Goal: Navigation & Orientation: Find specific page/section

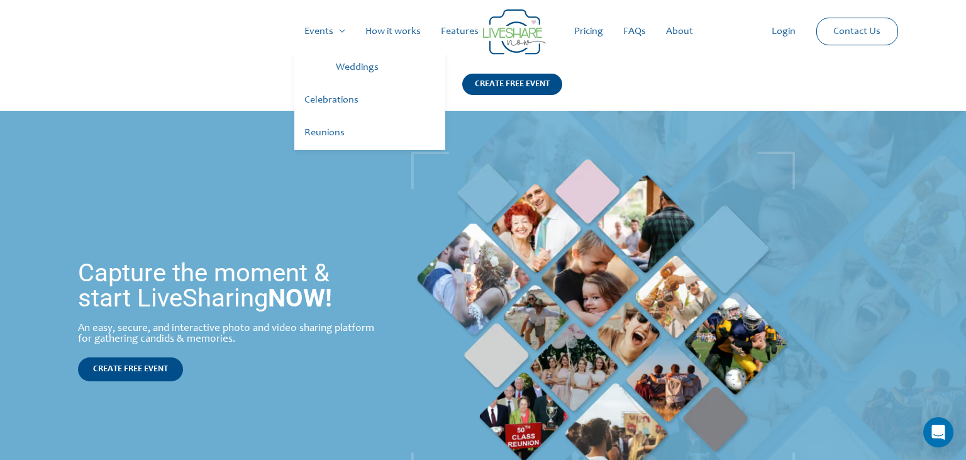
click at [347, 70] on link "Weddings" at bounding box center [386, 68] width 120 height 33
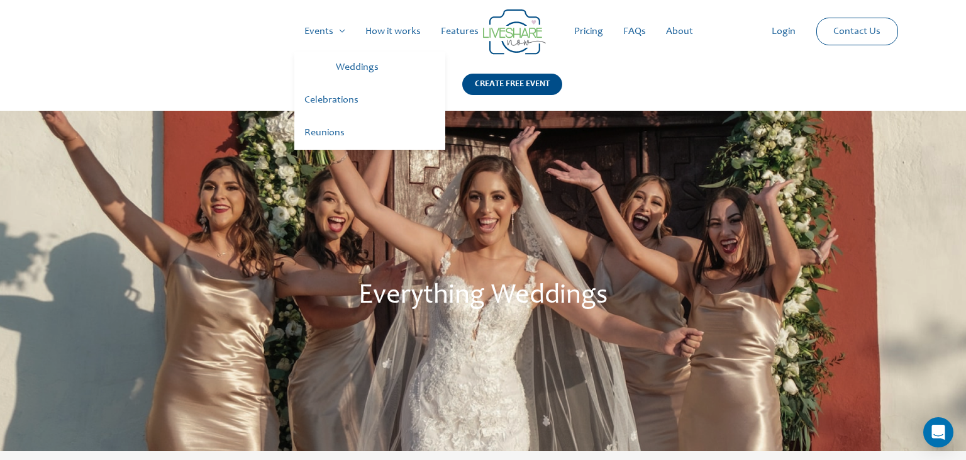
click at [327, 99] on link "Celebrations" at bounding box center [369, 100] width 151 height 33
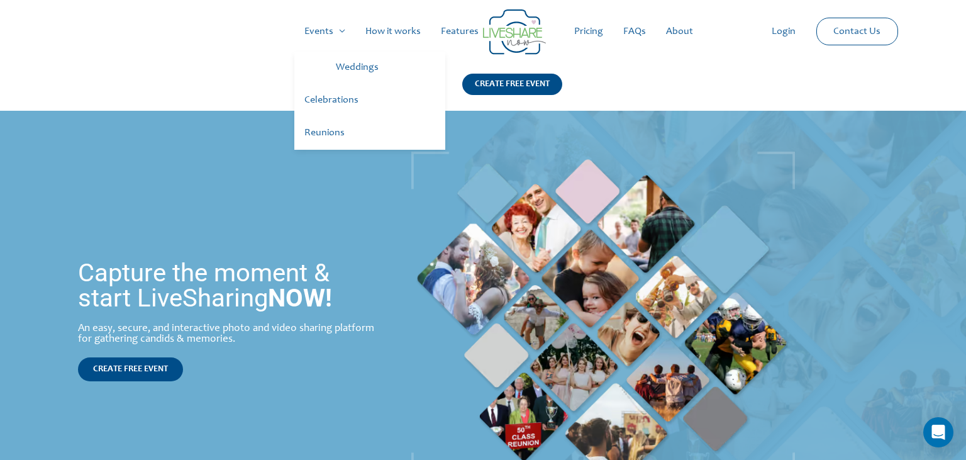
click at [315, 133] on link "Reunions" at bounding box center [369, 133] width 151 height 33
